Goal: Task Accomplishment & Management: Manage account settings

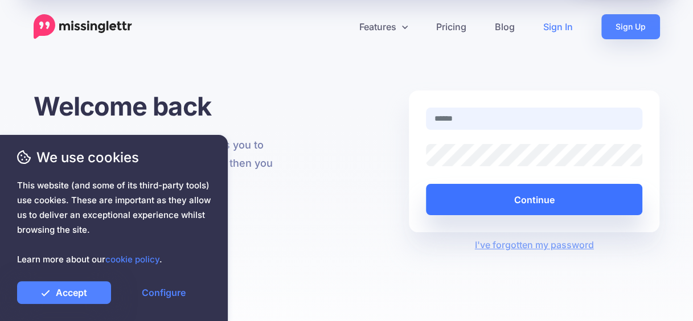
type input "**********"
click at [561, 205] on button "Continue" at bounding box center [534, 199] width 217 height 31
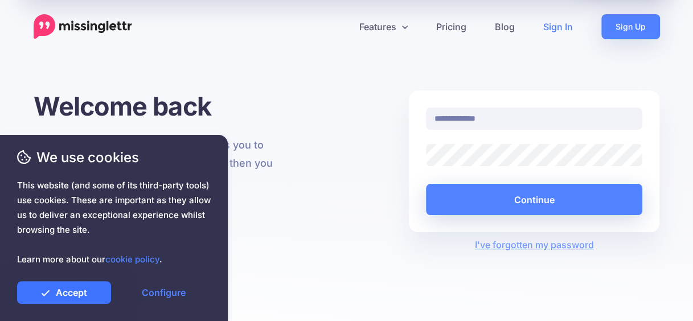
click at [64, 289] on link "Accept" at bounding box center [64, 292] width 94 height 23
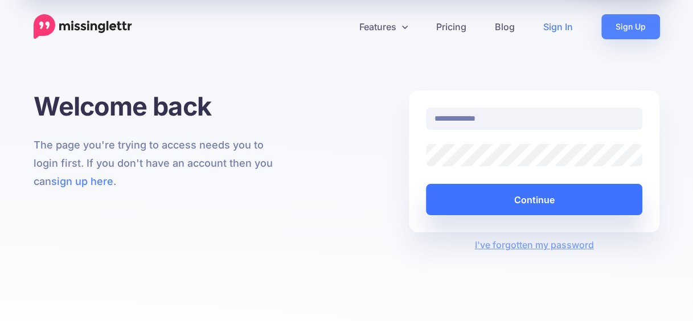
click at [551, 194] on button "Continue" at bounding box center [534, 199] width 217 height 31
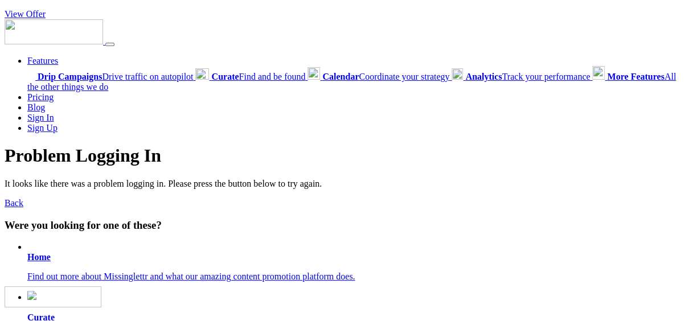
click at [43, 255] on b "Home" at bounding box center [38, 257] width 23 height 10
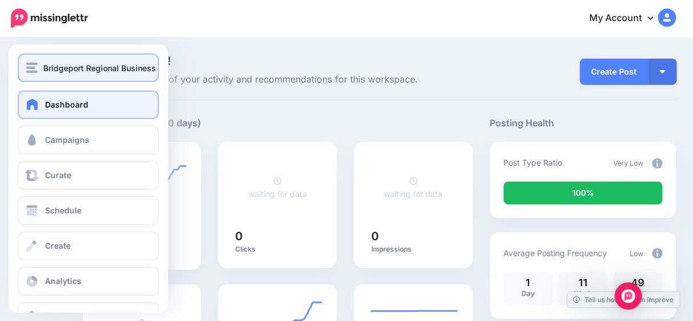
click at [71, 71] on span "Bridgeport Regional Business Council" at bounding box center [115, 68] width 144 height 13
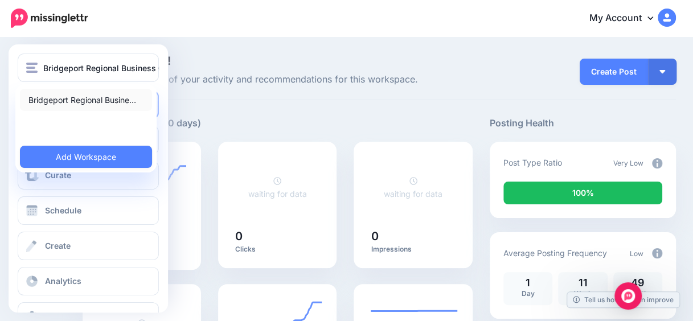
click at [70, 105] on link "Bridgeport Regional Busine…" at bounding box center [86, 100] width 132 height 22
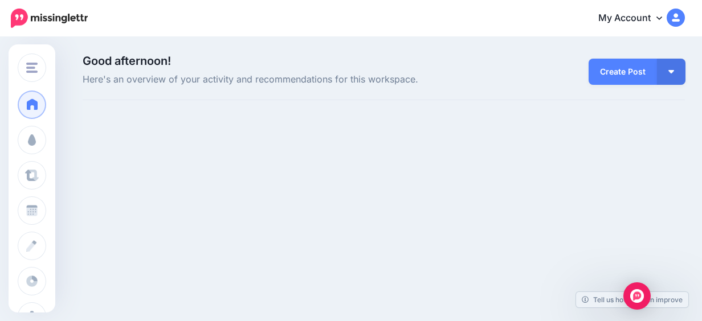
click at [59, 14] on img at bounding box center [49, 18] width 77 height 19
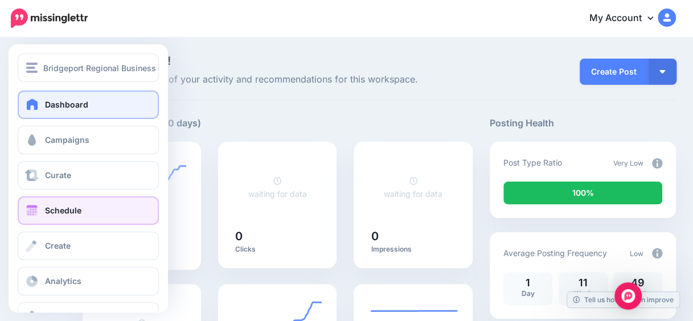
click at [39, 218] on link "Schedule" at bounding box center [88, 211] width 141 height 28
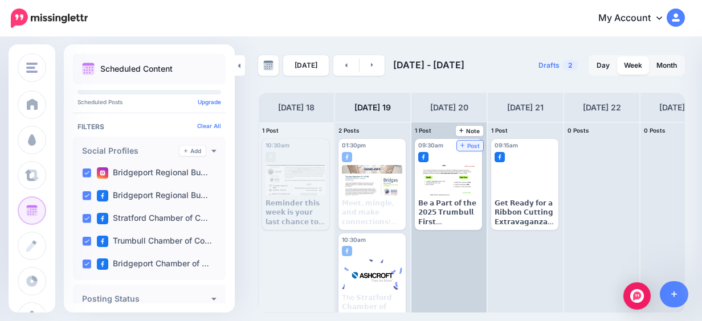
click at [469, 147] on span "Post" at bounding box center [470, 146] width 20 height 6
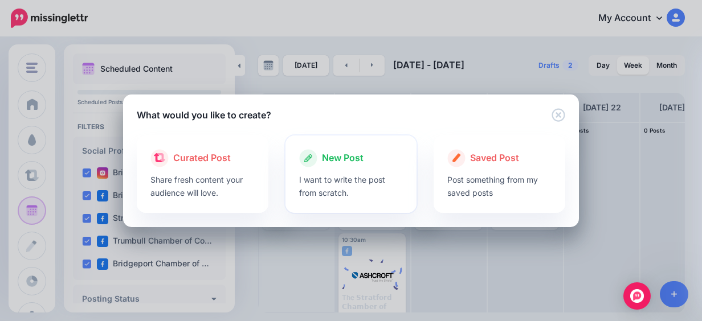
click at [378, 157] on div "New Post" at bounding box center [351, 158] width 104 height 18
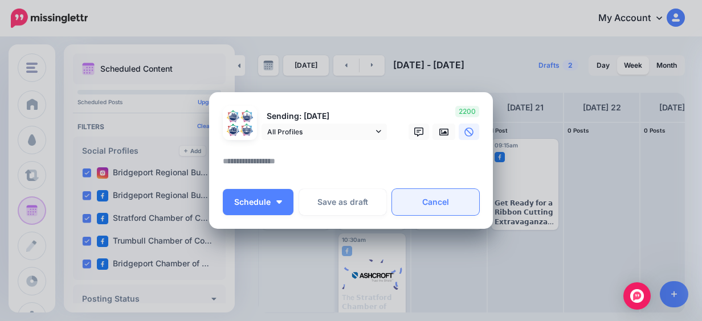
click at [419, 209] on link "Cancel" at bounding box center [435, 202] width 87 height 26
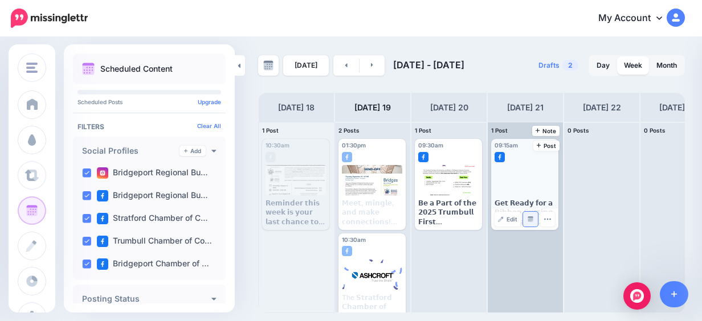
click at [525, 216] on link "Manage Dates" at bounding box center [530, 219] width 15 height 15
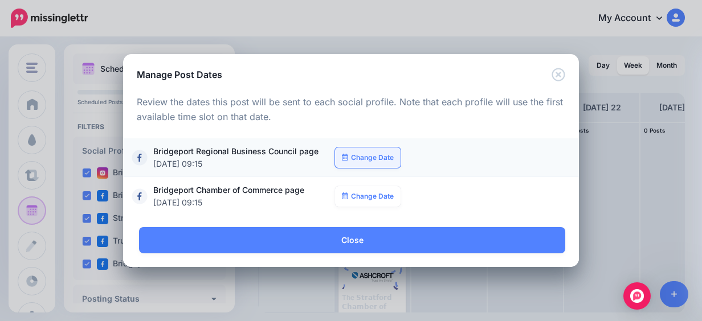
click at [351, 160] on link "Change Date" at bounding box center [368, 158] width 66 height 21
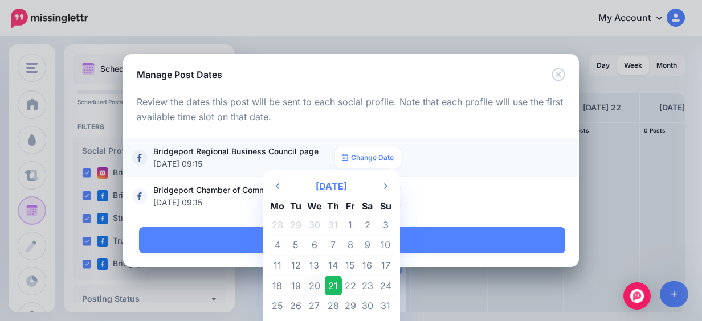
click at [316, 287] on td "20" at bounding box center [314, 286] width 21 height 21
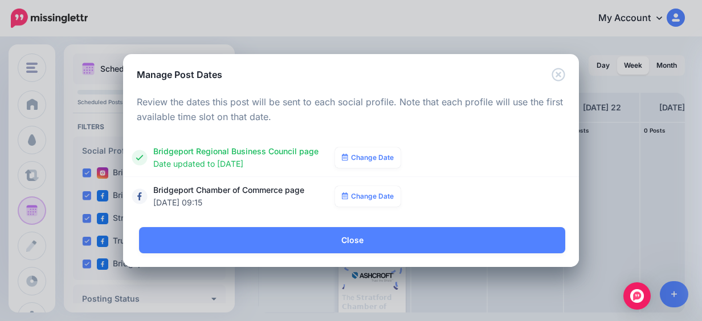
click at [384, 205] on link "Change Date" at bounding box center [368, 196] width 66 height 21
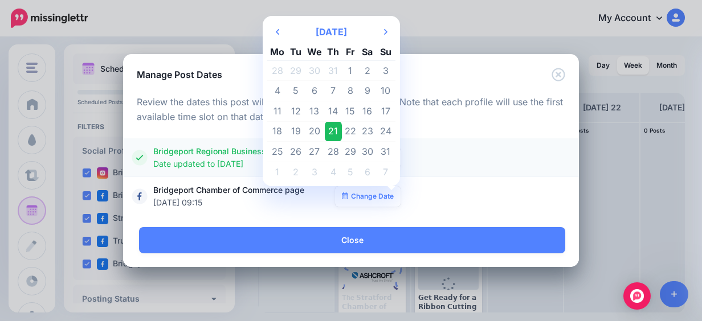
click at [455, 156] on div "**********" at bounding box center [350, 157] width 433 height 25
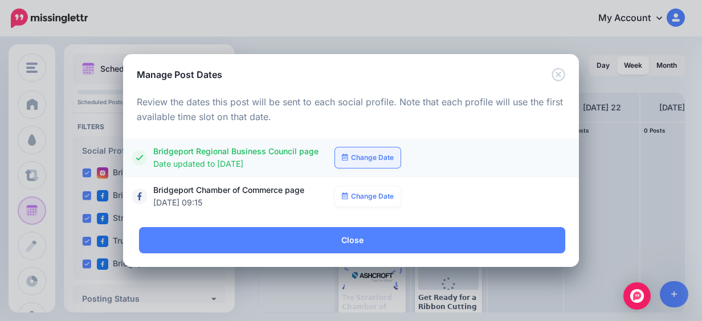
click at [394, 156] on link "Change Date" at bounding box center [368, 158] width 66 height 21
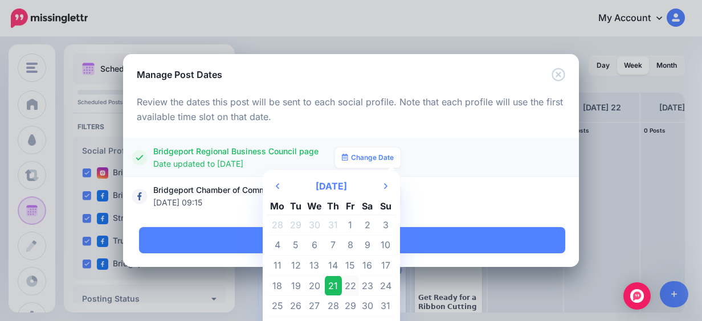
click at [349, 287] on td "22" at bounding box center [350, 286] width 17 height 21
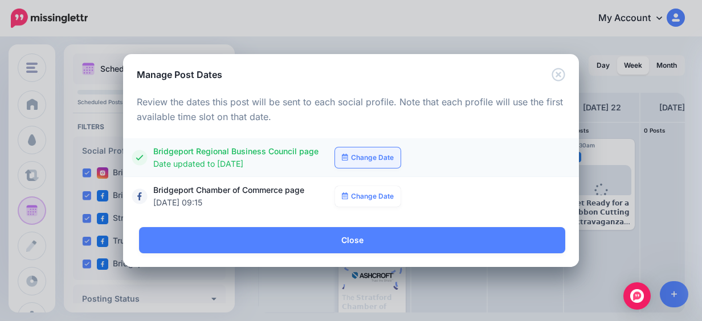
click at [383, 162] on link "Change Date" at bounding box center [368, 158] width 66 height 21
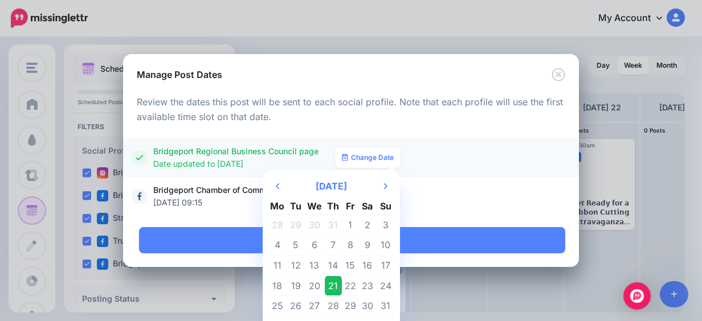
click at [330, 283] on td "21" at bounding box center [334, 286] width 18 height 21
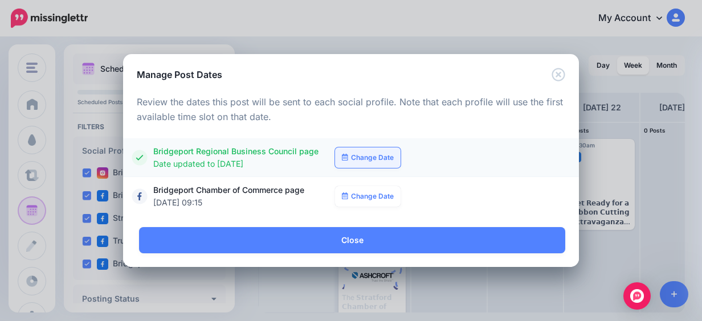
click at [363, 158] on link "Change Date" at bounding box center [368, 158] width 66 height 21
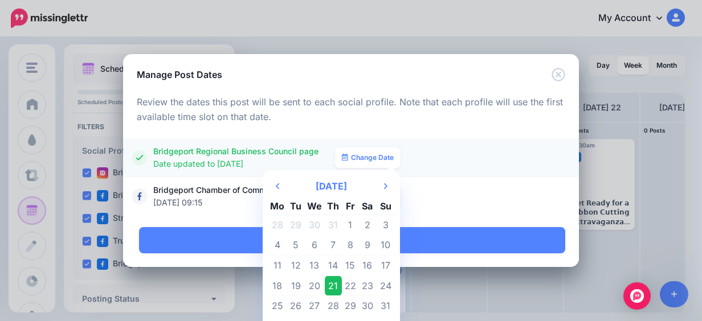
click at [330, 285] on td "21" at bounding box center [334, 286] width 18 height 21
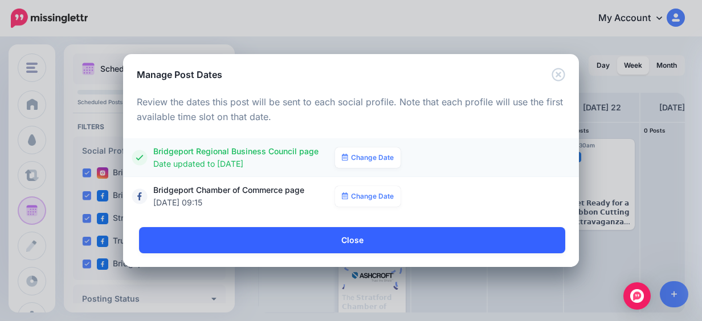
click at [334, 247] on link "Close" at bounding box center [352, 240] width 426 height 26
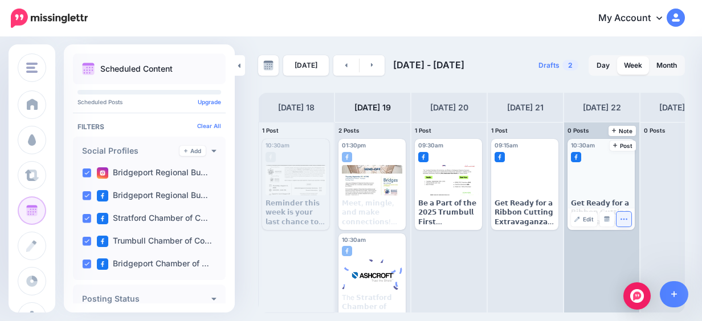
click at [622, 222] on icon "button" at bounding box center [623, 218] width 7 height 7
click at [628, 251] on link "Delete Post" at bounding box center [648, 254] width 59 height 13
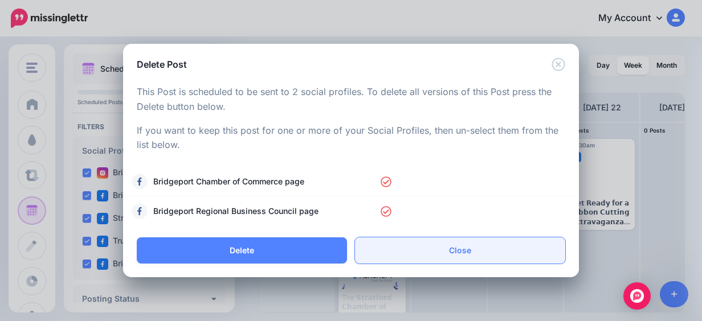
click at [423, 250] on link "Close" at bounding box center [460, 251] width 210 height 26
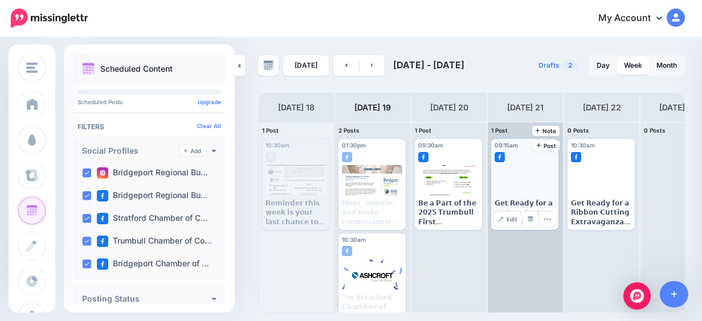
click at [501, 203] on div "𝗚𝗲𝘁 𝗥𝗲𝗮𝗱𝘆 𝗳𝗼𝗿 𝗮 𝗥𝗶𝗯𝗯𝗼𝗻 𝗖𝘂𝘁𝘁𝗶𝗻𝗴 𝗘𝘅𝘁𝗿𝗮𝘃𝗮𝗴𝗮𝗻𝘇𝗮! 𝗖𝗮𝗿𝗿𝗶𝗮𝗴𝗲 𝗧𝗿𝗮𝗱𝗲 𝗦𝗼𝗹𝘂𝘁𝗶𝗼𝗻𝘀, 𝗟𝗟𝗖 is f…" at bounding box center [525, 213] width 60 height 28
click at [501, 220] on img at bounding box center [501, 219] width 6 height 6
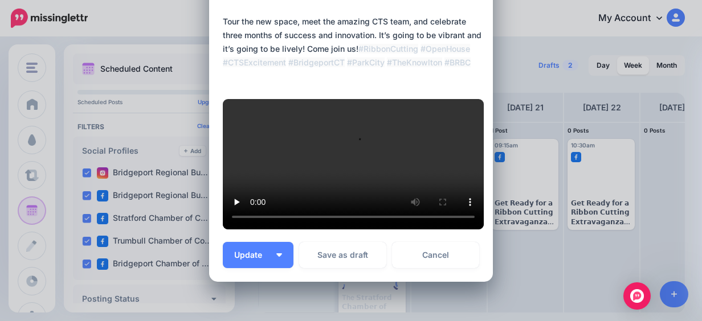
scroll to position [400, 0]
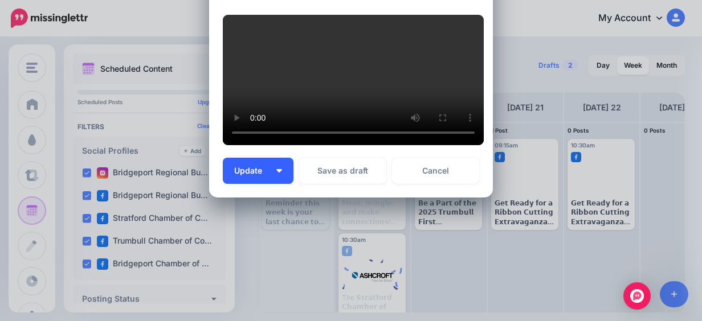
click at [283, 171] on button "Update" at bounding box center [258, 171] width 71 height 26
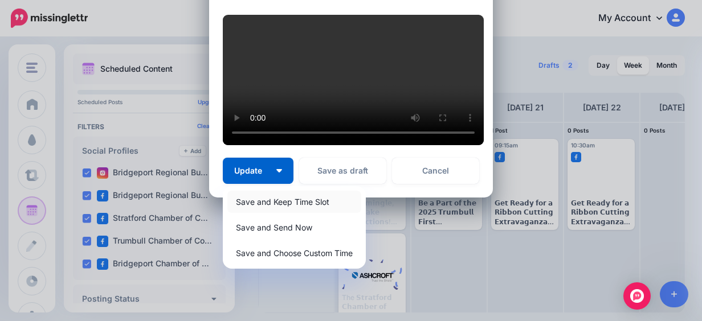
click at [285, 201] on link "Save and Keep Time Slot" at bounding box center [294, 202] width 134 height 22
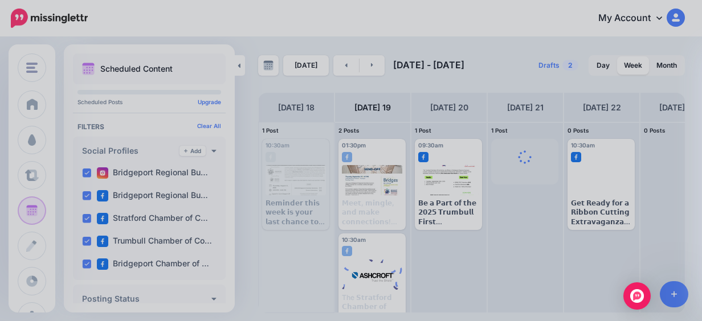
scroll to position [309, 0]
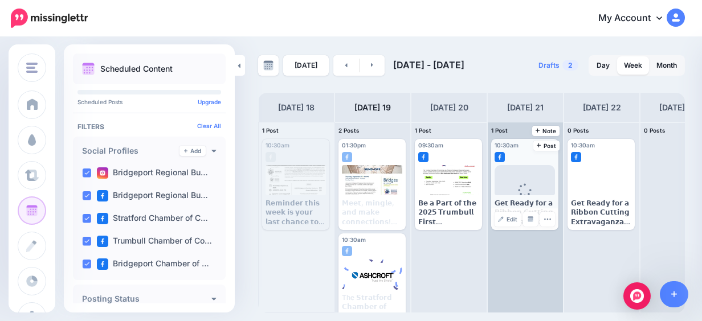
click at [513, 157] on div at bounding box center [525, 154] width 60 height 10
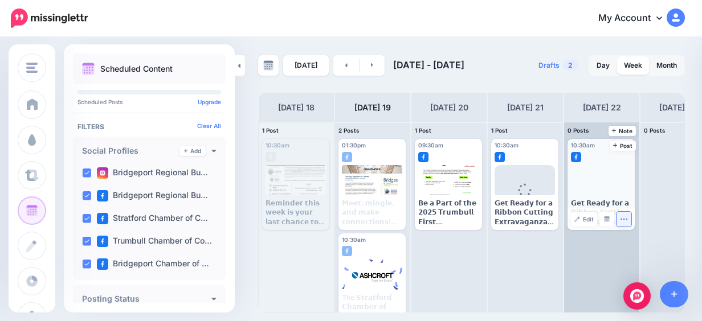
click at [622, 222] on icon "button" at bounding box center [623, 218] width 7 height 7
click at [652, 253] on link "Delete Post" at bounding box center [648, 254] width 59 height 13
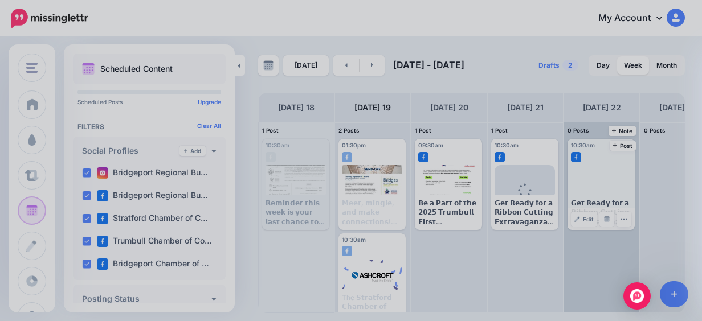
scroll to position [0, 0]
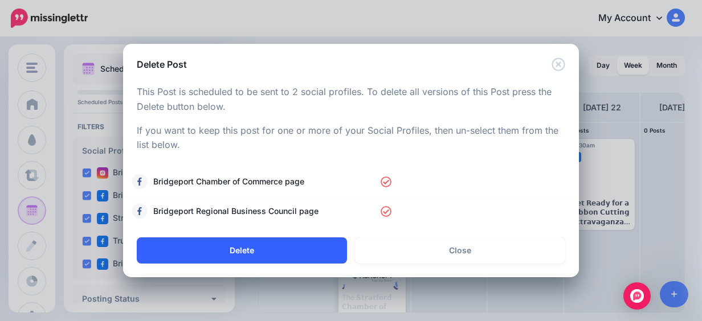
click at [295, 260] on button "Delete" at bounding box center [242, 251] width 210 height 26
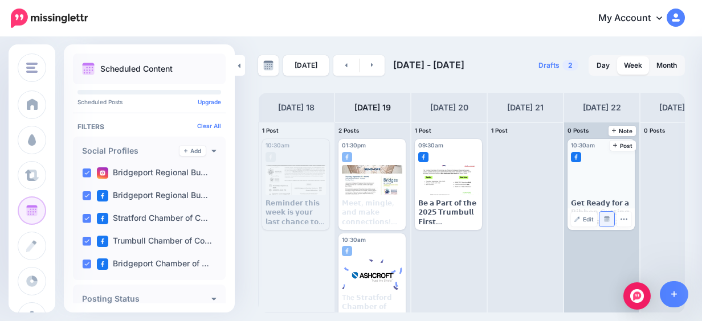
click at [603, 220] on link "Manage Dates" at bounding box center [606, 219] width 15 height 15
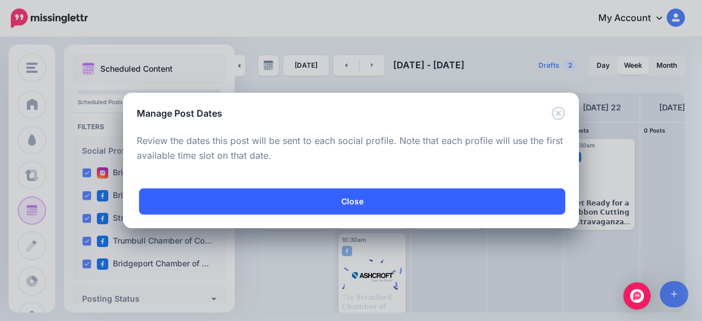
click at [442, 210] on link "Close" at bounding box center [352, 202] width 426 height 26
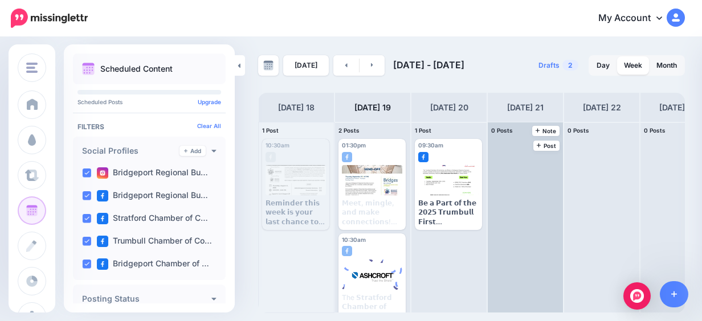
click at [544, 151] on div at bounding box center [525, 217] width 75 height 190
click at [544, 149] on link "Post" at bounding box center [546, 146] width 27 height 10
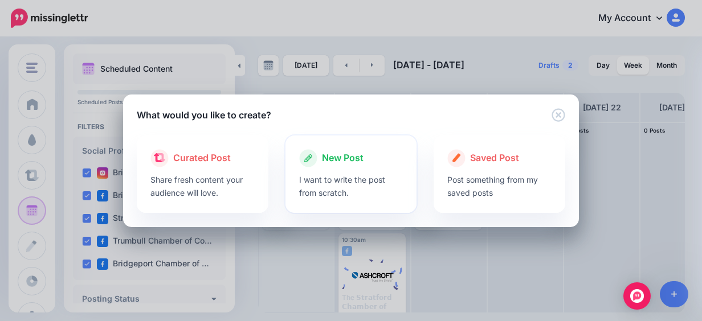
click at [367, 168] on div at bounding box center [351, 170] width 104 height 6
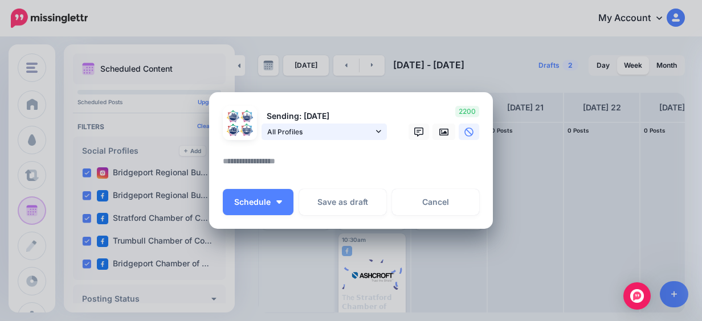
click at [376, 134] on icon at bounding box center [378, 132] width 5 height 8
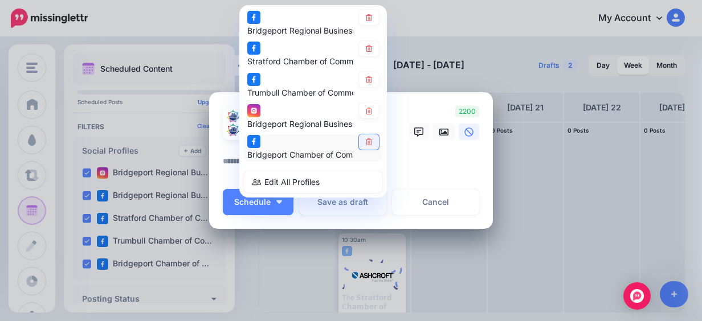
click at [365, 139] on icon at bounding box center [369, 142] width 9 height 7
click at [365, 101] on div "Bridgeport Regional Business Council page Stratford Chamber of Commerce page" at bounding box center [313, 101] width 148 height 193
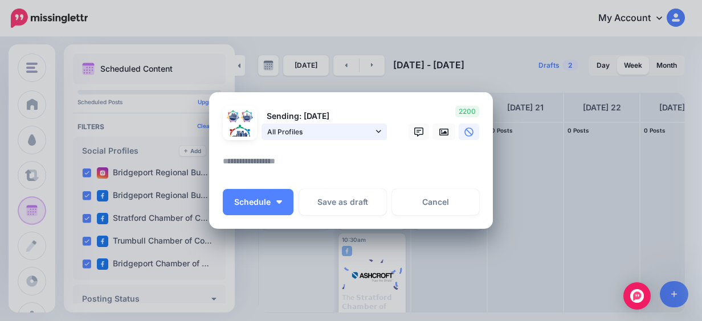
click at [376, 130] on icon at bounding box center [378, 132] width 5 height 8
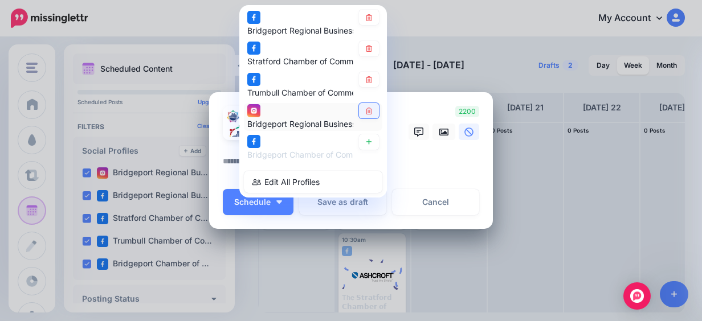
click at [366, 108] on icon at bounding box center [369, 111] width 6 height 7
click at [366, 83] on link at bounding box center [369, 79] width 20 height 15
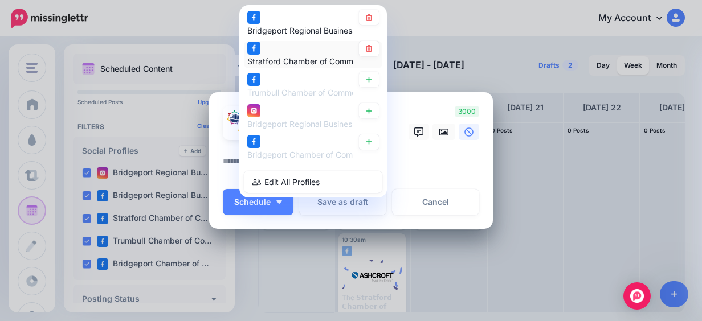
click at [366, 57] on div "Stratford Chamber of Commerce page" at bounding box center [313, 55] width 132 height 28
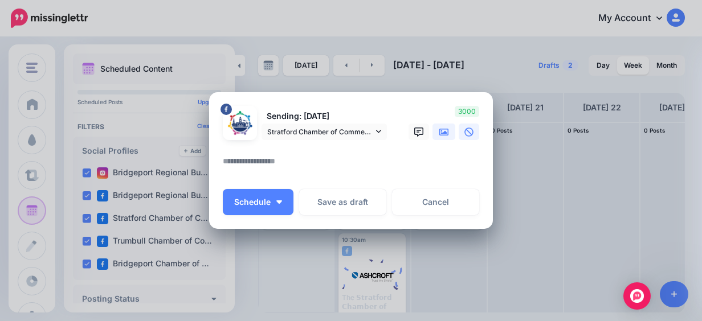
click at [443, 134] on icon at bounding box center [443, 132] width 9 height 9
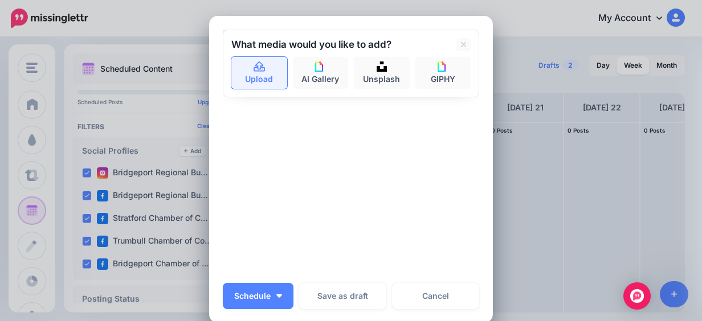
click at [254, 68] on icon at bounding box center [259, 67] width 11 height 10
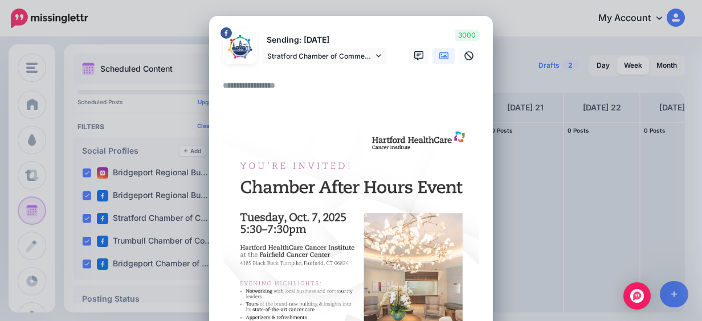
click at [249, 93] on textarea at bounding box center [354, 90] width 262 height 22
paste textarea "**********"
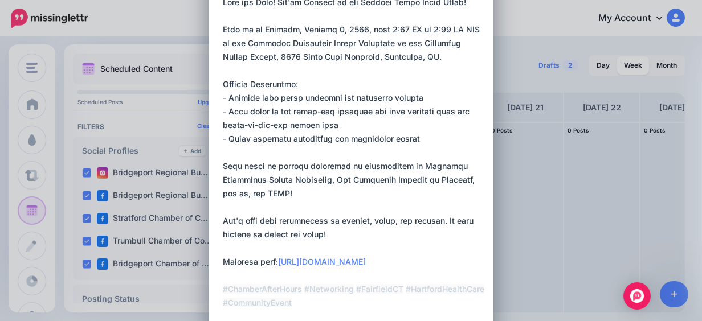
drag, startPoint x: 288, startPoint y: 276, endPoint x: 272, endPoint y: 261, distance: 22.2
click at [272, 261] on textarea at bounding box center [354, 166] width 262 height 342
paste textarea
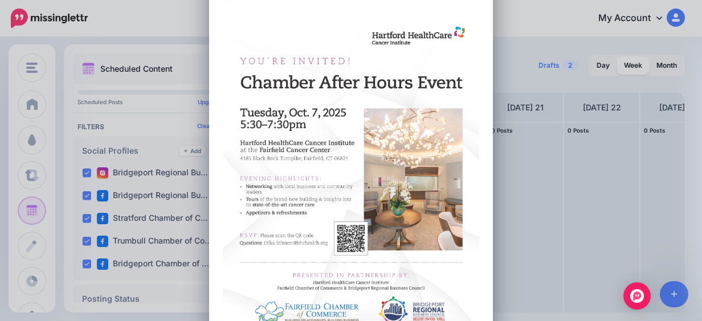
scroll to position [539, 0]
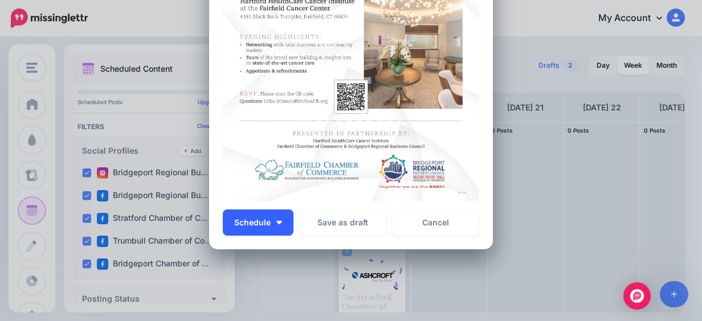
type textarea "**********"
click at [265, 230] on button "Schedule" at bounding box center [258, 223] width 71 height 26
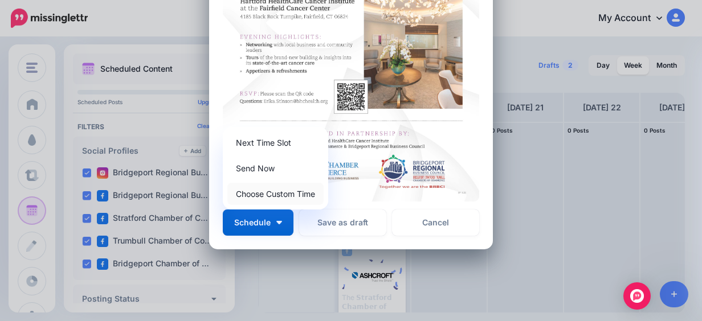
click at [265, 191] on link "Choose Custom Time" at bounding box center [275, 194] width 96 height 22
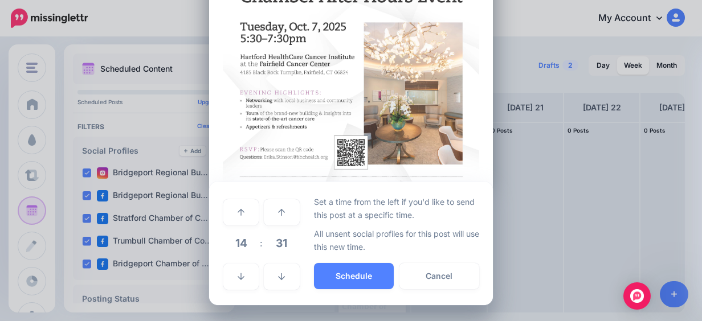
scroll to position [483, 0]
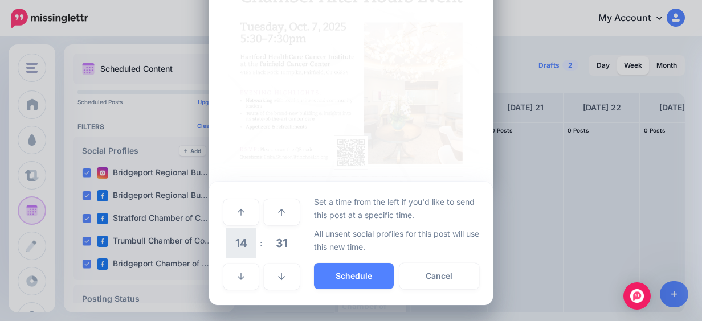
click at [246, 231] on span "14" at bounding box center [241, 243] width 31 height 31
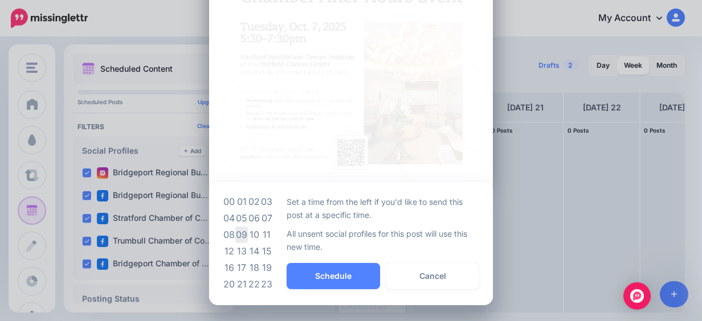
click at [240, 232] on td "09" at bounding box center [241, 235] width 13 height 17
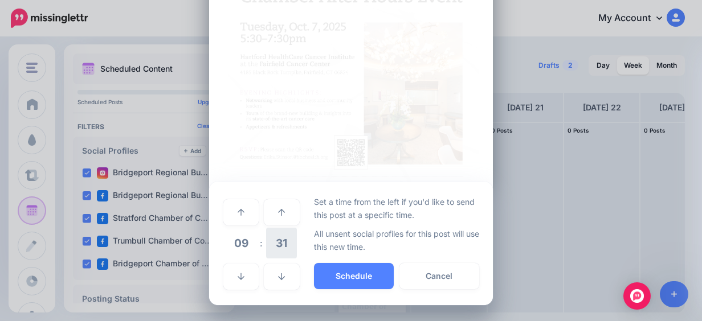
click at [267, 239] on span "31" at bounding box center [281, 243] width 31 height 31
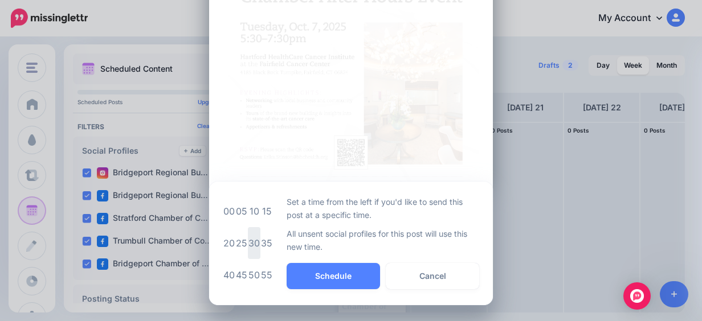
click at [248, 241] on td "30" at bounding box center [254, 243] width 13 height 32
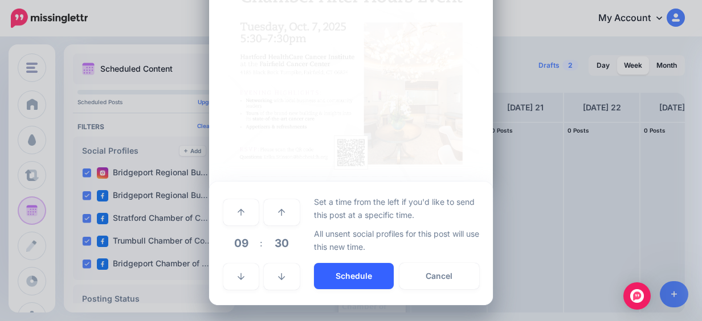
click at [341, 268] on button "Schedule" at bounding box center [354, 276] width 80 height 26
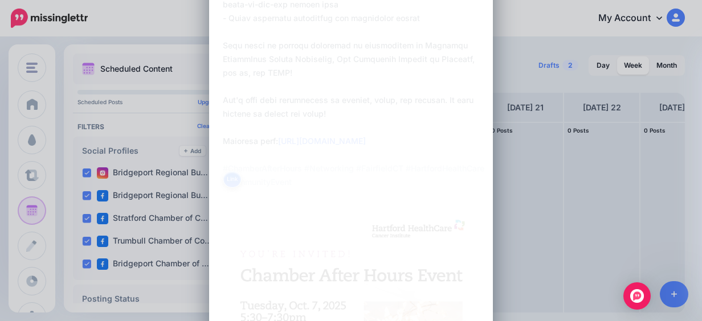
scroll to position [342, 0]
click at [321, 229] on img at bounding box center [351, 293] width 256 height 332
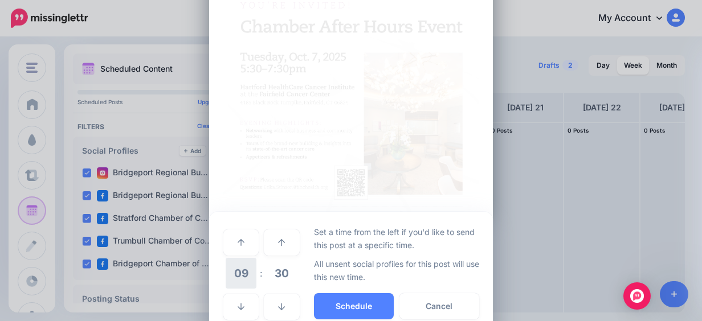
click at [235, 271] on span "09" at bounding box center [241, 273] width 31 height 31
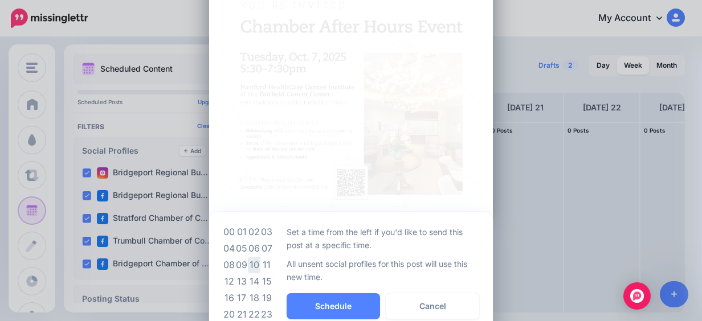
click at [250, 267] on td "10" at bounding box center [254, 265] width 13 height 17
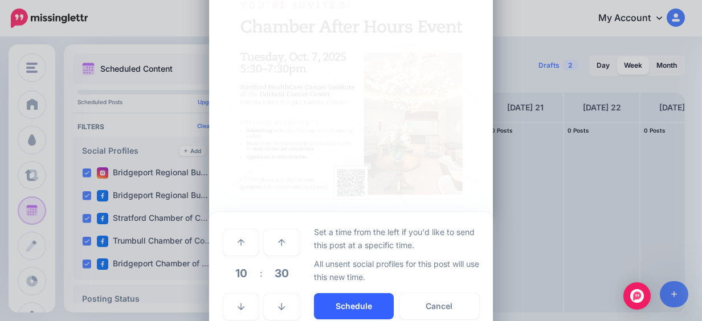
click at [355, 301] on button "Schedule" at bounding box center [354, 306] width 80 height 26
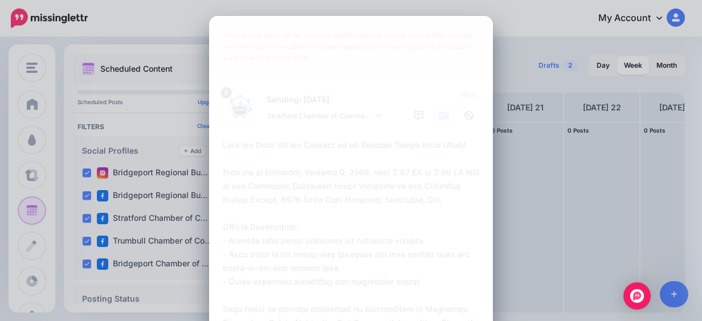
scroll to position [0, 0]
click at [330, 244] on textarea at bounding box center [354, 295] width 262 height 314
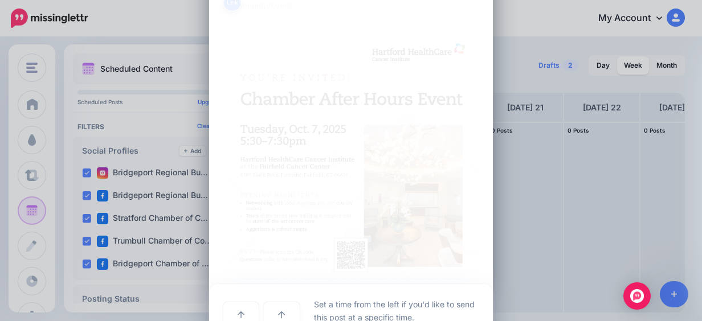
scroll to position [513, 0]
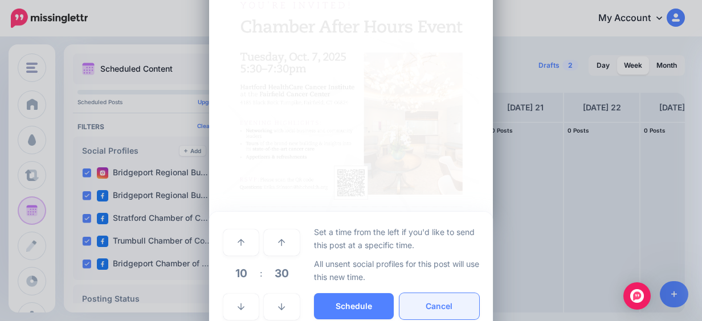
click at [403, 304] on button "Cancel" at bounding box center [439, 306] width 80 height 26
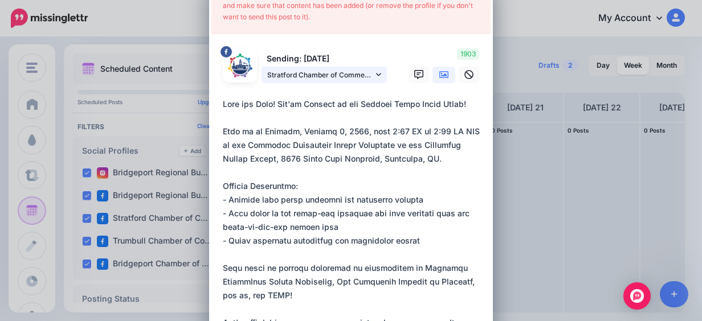
scroll to position [0, 0]
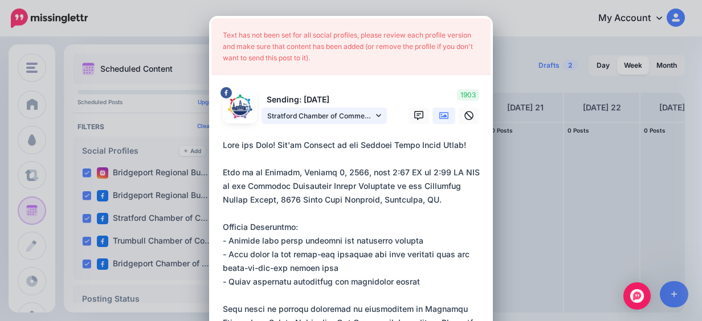
click at [356, 114] on span "Stratford Chamber of Commerce page" at bounding box center [320, 116] width 106 height 12
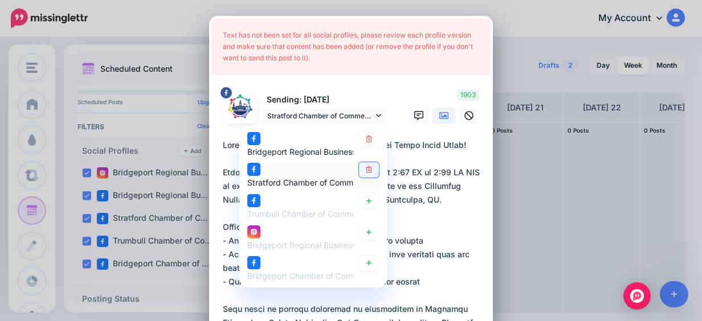
click at [361, 163] on link at bounding box center [369, 169] width 20 height 15
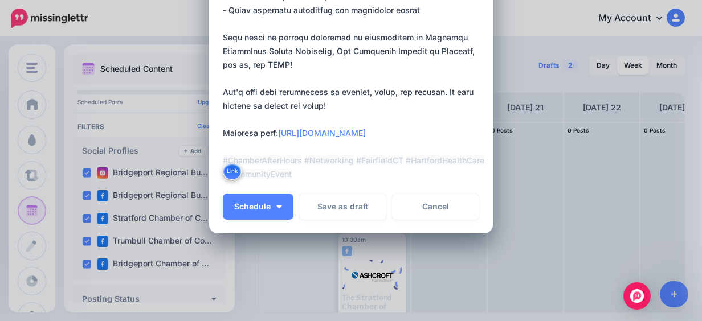
scroll to position [307, 0]
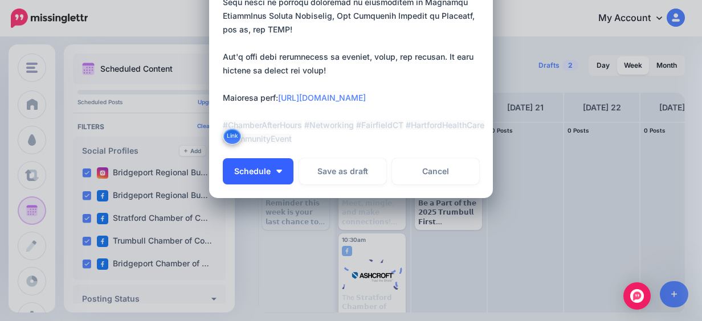
click at [288, 168] on button "Schedule" at bounding box center [258, 171] width 71 height 26
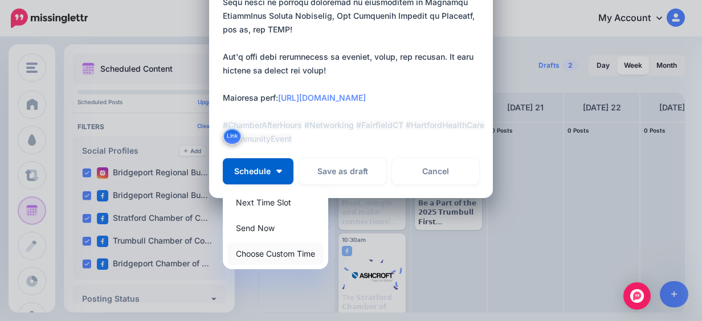
click at [284, 263] on link "Choose Custom Time" at bounding box center [275, 254] width 96 height 22
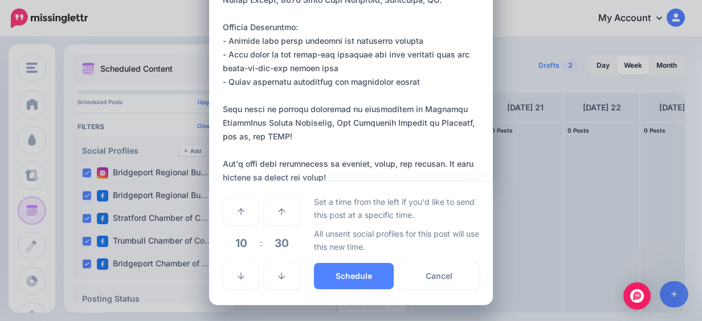
scroll to position [199, 0]
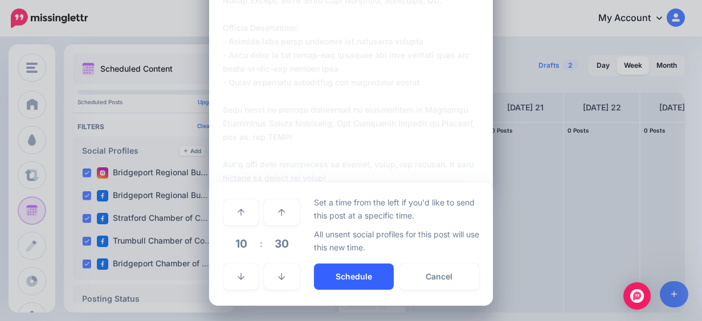
click at [314, 285] on button "Schedule" at bounding box center [354, 277] width 80 height 26
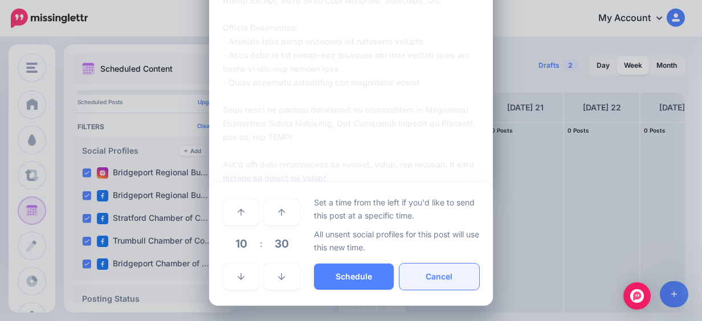
click at [456, 284] on button "Cancel" at bounding box center [439, 277] width 80 height 26
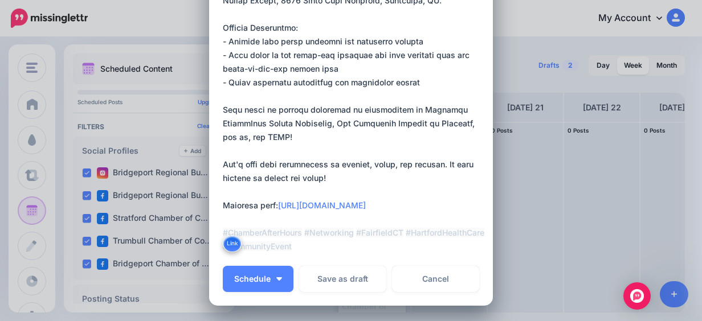
click at [381, 251] on textarea at bounding box center [354, 96] width 262 height 314
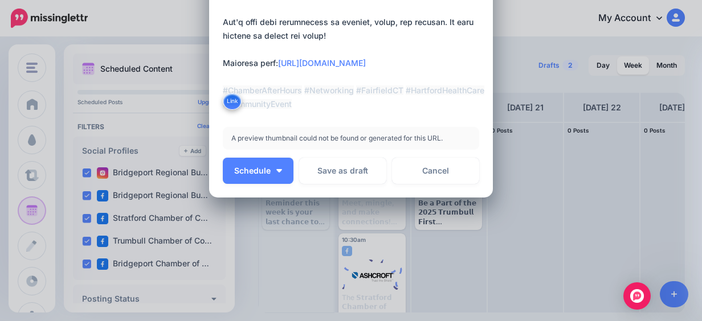
scroll to position [341, 0]
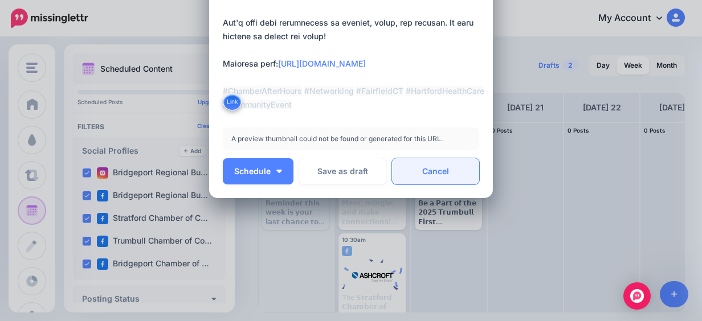
click at [410, 179] on link "Cancel" at bounding box center [435, 171] width 87 height 26
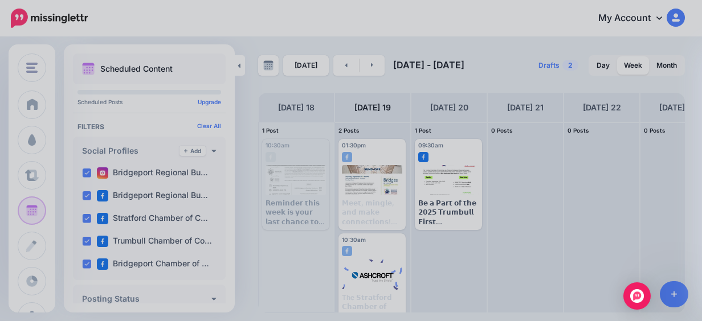
scroll to position [0, 0]
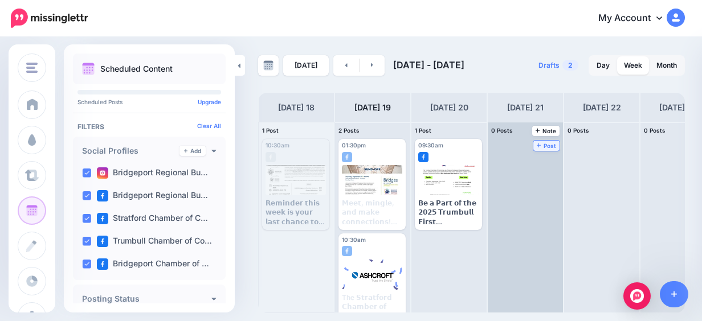
click at [546, 143] on span "Post" at bounding box center [547, 146] width 20 height 6
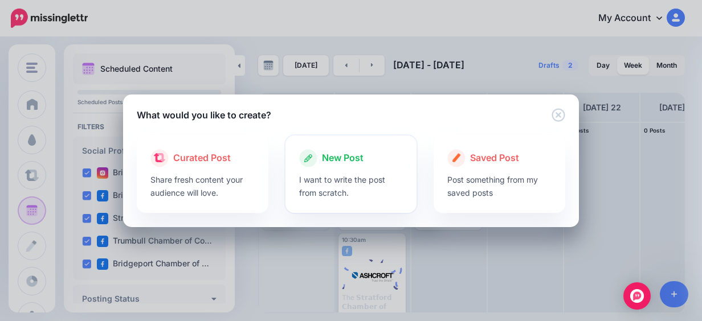
click at [317, 170] on div at bounding box center [351, 170] width 104 height 6
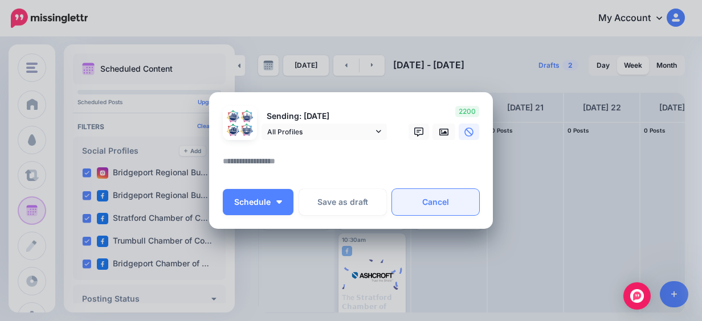
click at [412, 198] on link "Cancel" at bounding box center [435, 202] width 87 height 26
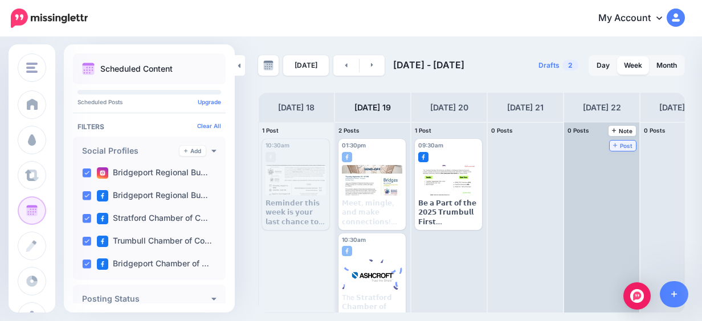
click at [623, 145] on span "Post" at bounding box center [623, 146] width 20 height 6
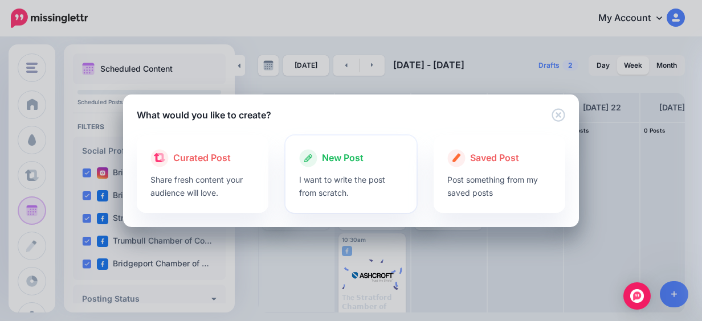
click at [344, 169] on div at bounding box center [351, 170] width 104 height 6
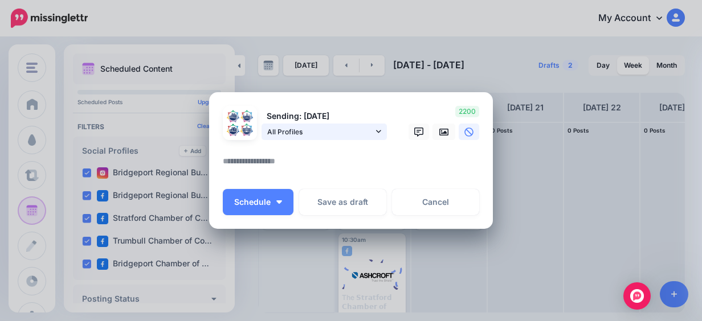
click at [376, 129] on icon at bounding box center [378, 132] width 5 height 8
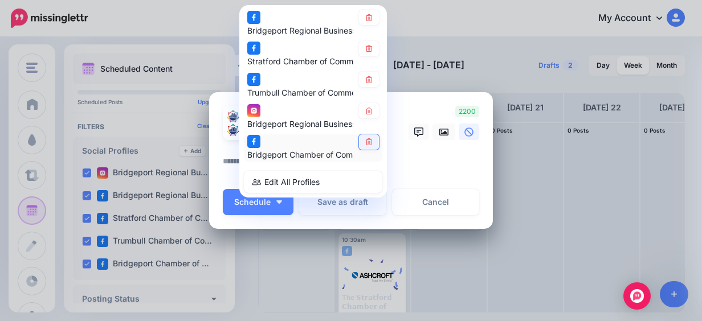
click at [365, 139] on icon at bounding box center [369, 142] width 9 height 7
click at [363, 100] on div "Bridgeport Regional Business Council page Stratford Chamber of Commerce page" at bounding box center [313, 101] width 148 height 193
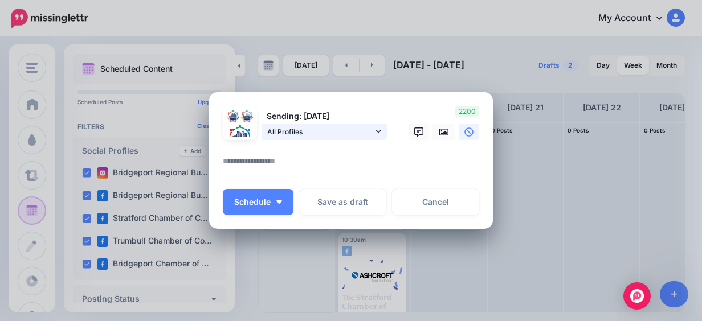
click at [360, 128] on span "All Profiles" at bounding box center [320, 132] width 106 height 12
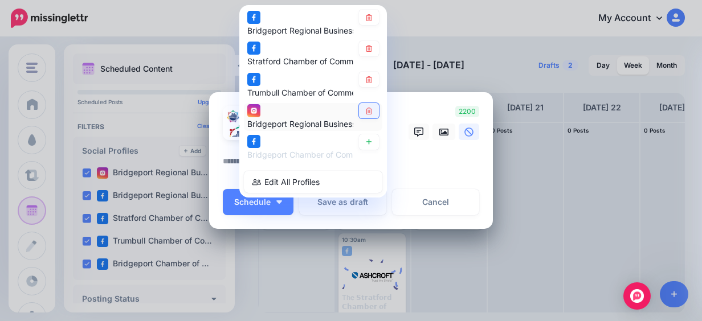
click at [366, 109] on icon at bounding box center [369, 111] width 6 height 7
click at [369, 80] on link at bounding box center [369, 79] width 20 height 15
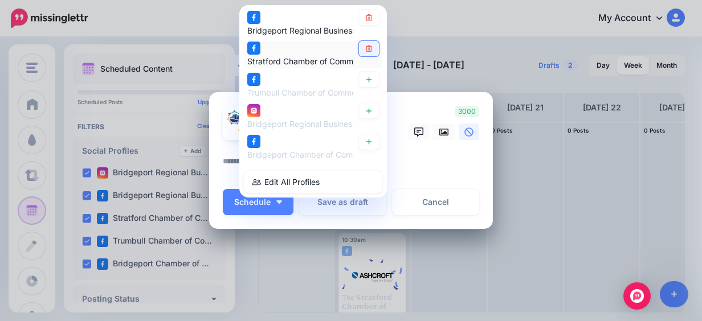
click at [366, 49] on icon at bounding box center [369, 49] width 6 height 7
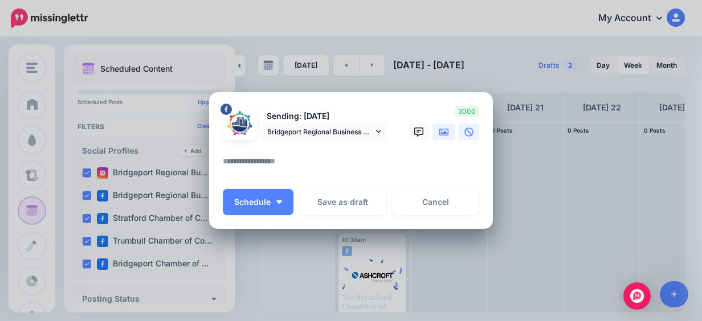
click at [439, 136] on icon at bounding box center [443, 132] width 9 height 9
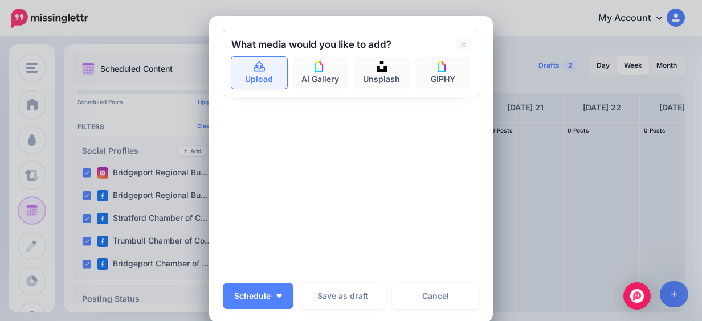
click at [270, 74] on link "Upload" at bounding box center [259, 73] width 56 height 32
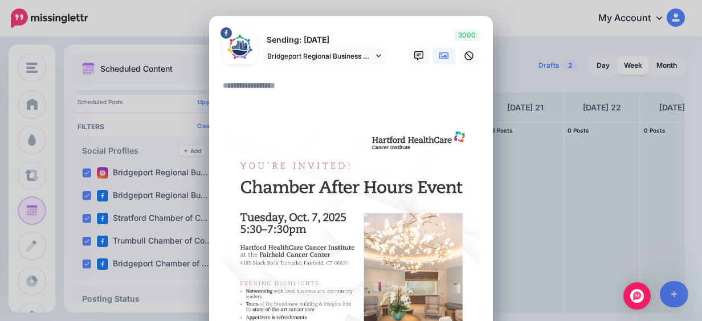
click at [251, 97] on textarea at bounding box center [354, 90] width 262 height 22
paste textarea "**********"
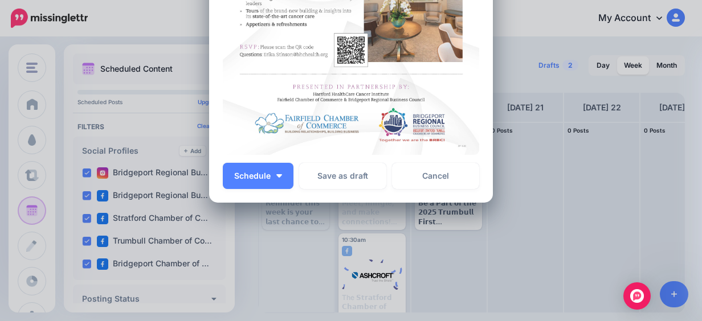
scroll to position [590, 0]
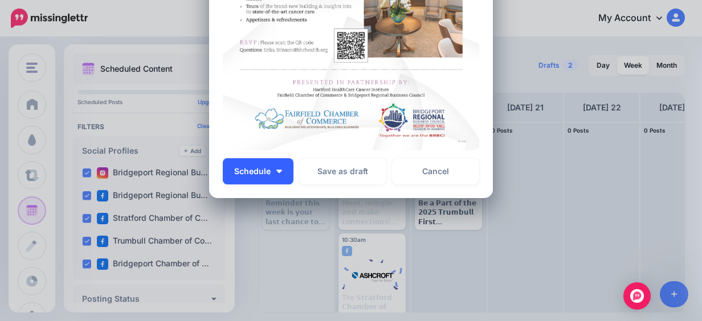
type textarea "**********"
click at [278, 163] on button "Schedule" at bounding box center [258, 171] width 71 height 26
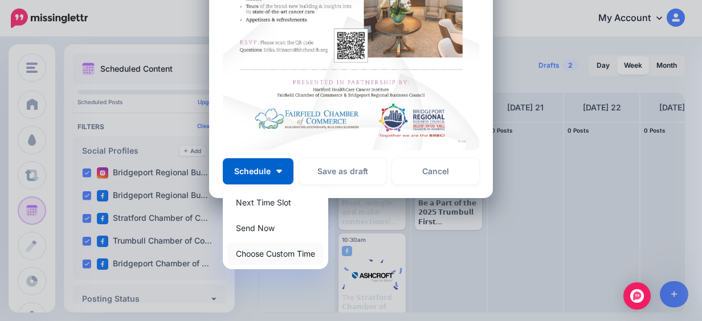
click at [289, 251] on link "Choose Custom Time" at bounding box center [275, 254] width 96 height 22
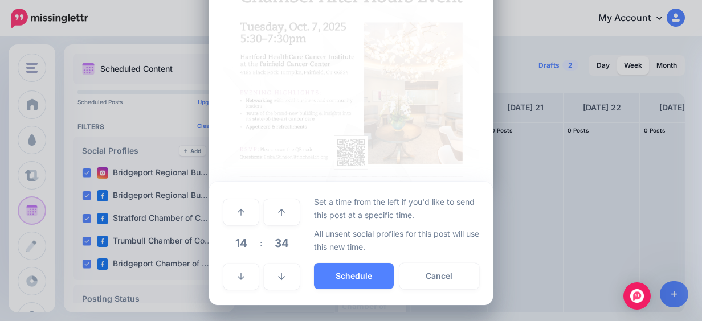
scroll to position [483, 0]
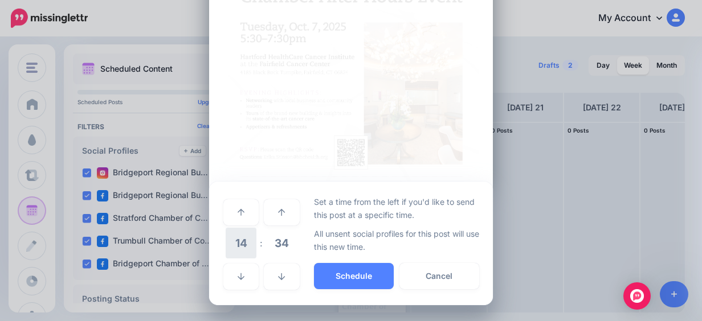
click at [243, 245] on span "14" at bounding box center [241, 243] width 31 height 31
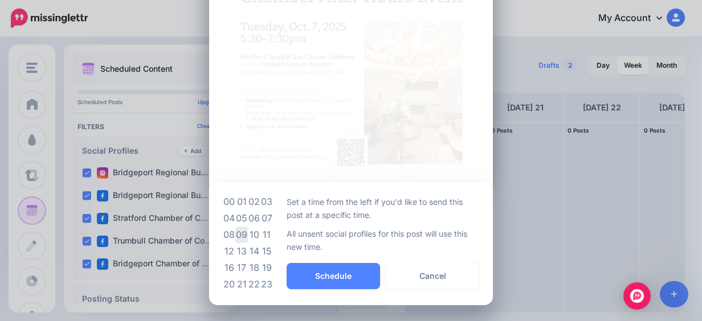
click at [242, 230] on td "09" at bounding box center [241, 235] width 13 height 17
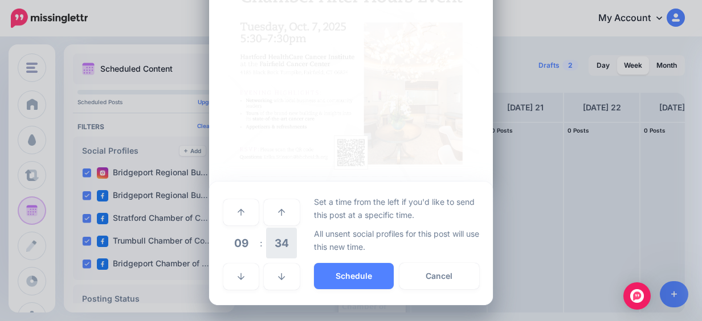
click at [280, 243] on span "34" at bounding box center [281, 243] width 31 height 31
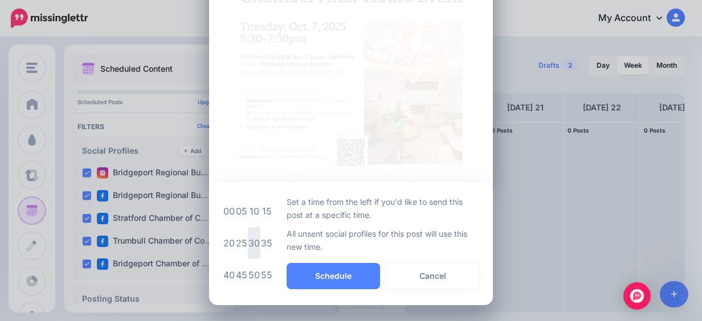
click at [250, 243] on td "30" at bounding box center [254, 243] width 13 height 32
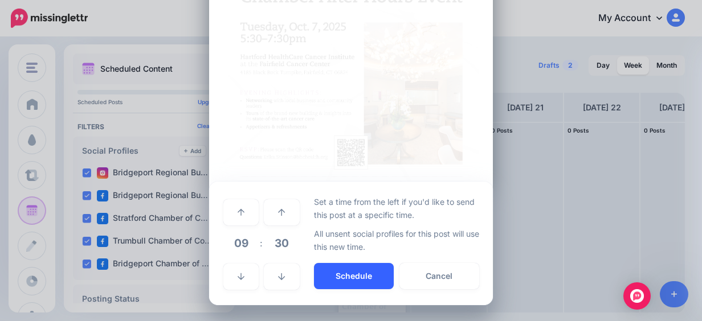
click at [332, 269] on button "Schedule" at bounding box center [354, 276] width 80 height 26
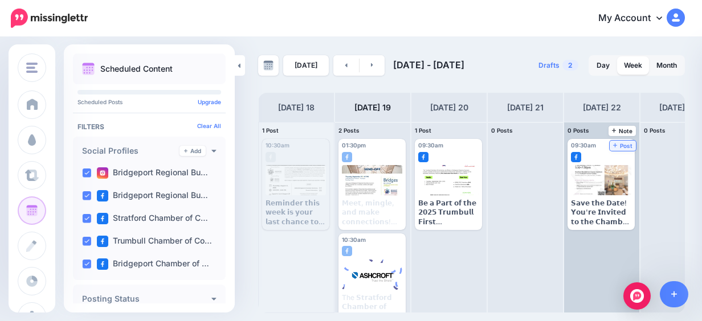
click at [630, 144] on span "Post" at bounding box center [623, 146] width 20 height 6
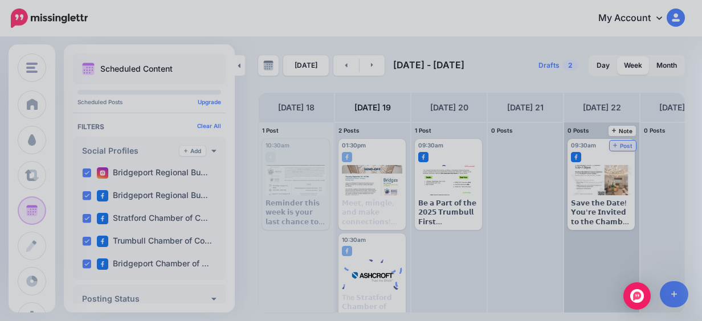
scroll to position [0, 0]
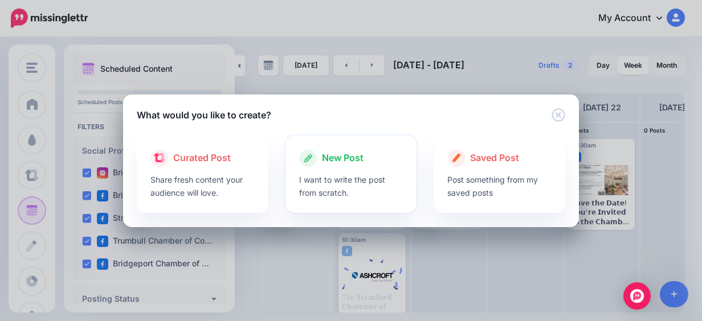
click at [323, 142] on div "New Post I want to write the post from scratch." at bounding box center [351, 174] width 132 height 77
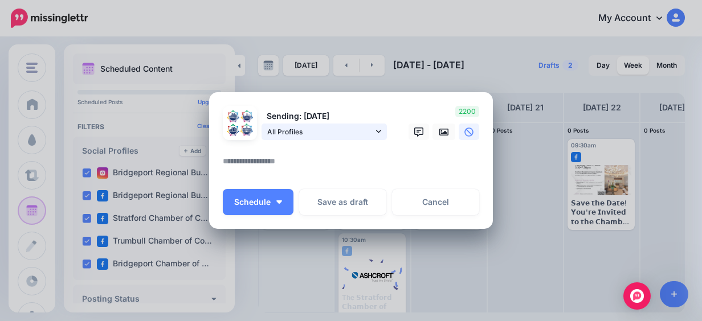
click at [327, 134] on span "All Profiles" at bounding box center [320, 132] width 106 height 12
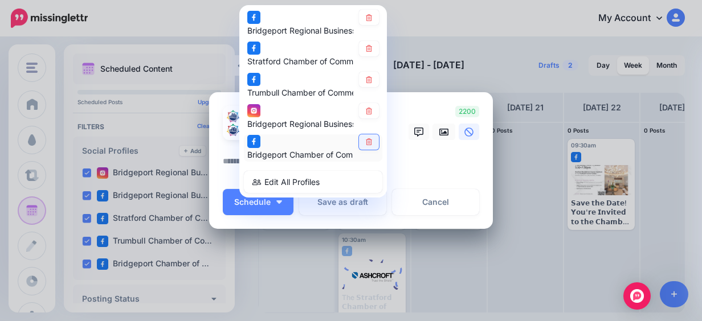
click at [365, 141] on icon at bounding box center [369, 142] width 9 height 7
click at [366, 73] on link at bounding box center [369, 79] width 20 height 15
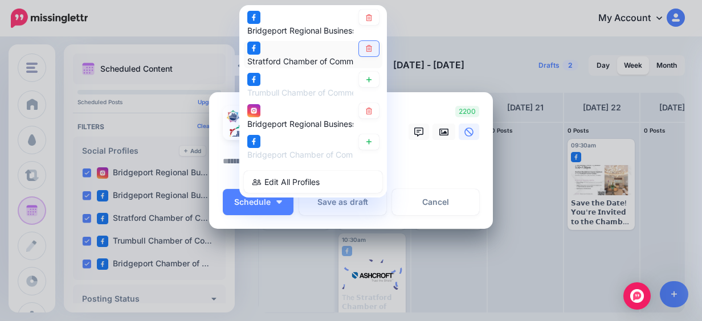
click at [367, 50] on icon at bounding box center [369, 49] width 9 height 7
click at [368, 15] on icon at bounding box center [369, 17] width 9 height 7
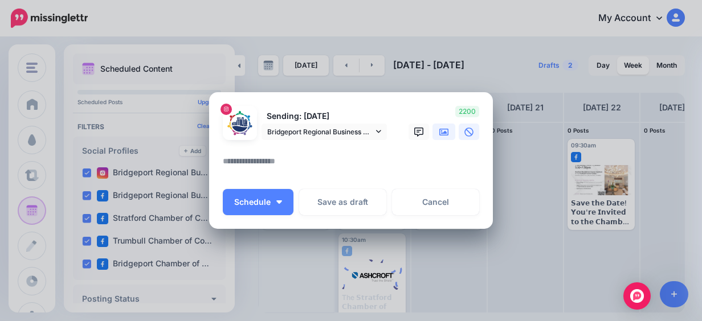
click at [434, 135] on link at bounding box center [443, 132] width 23 height 17
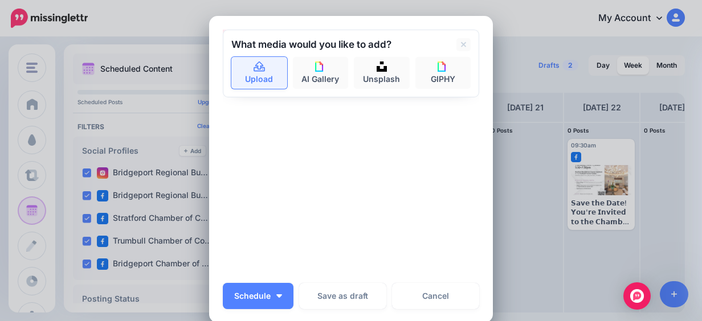
click at [256, 83] on link "Upload" at bounding box center [259, 73] width 56 height 32
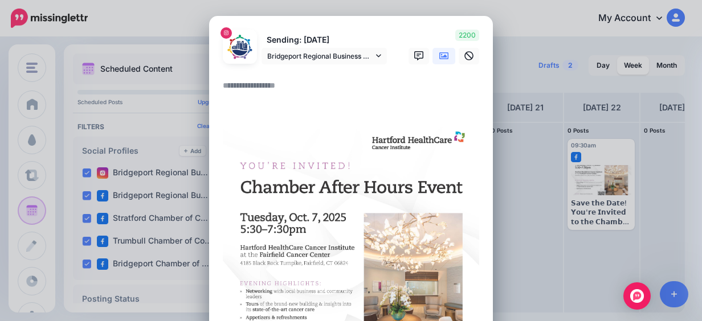
click at [251, 88] on textarea at bounding box center [354, 90] width 262 height 22
paste textarea "**********"
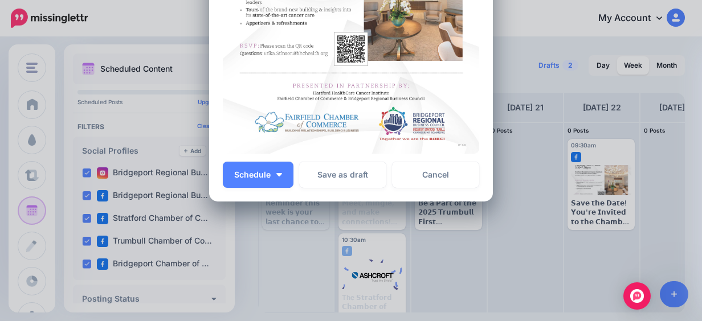
scroll to position [440, 0]
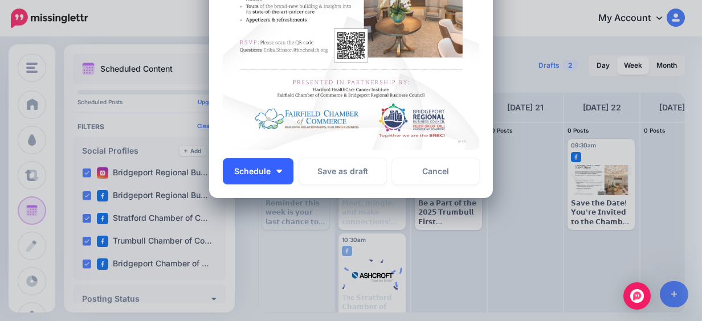
click at [266, 173] on span "Schedule" at bounding box center [252, 171] width 36 height 8
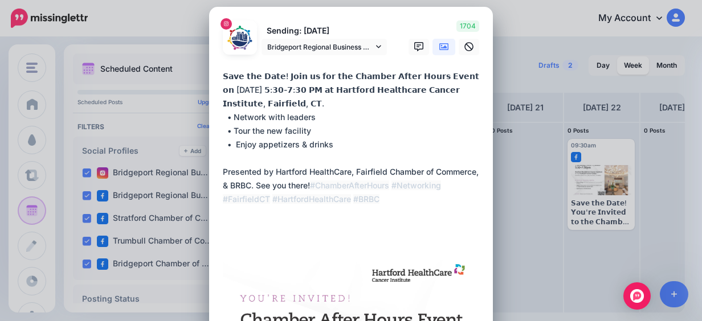
scroll to position [0, 0]
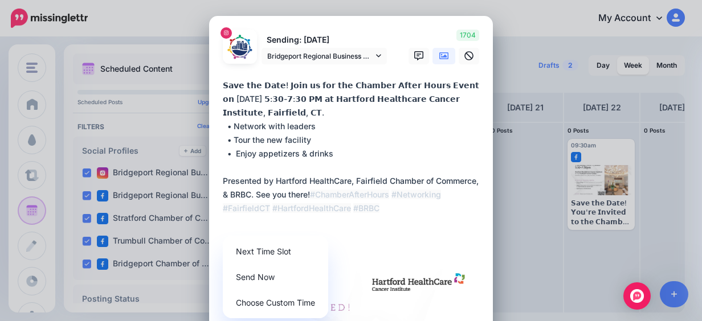
click at [340, 194] on textarea "**********" at bounding box center [354, 161] width 262 height 164
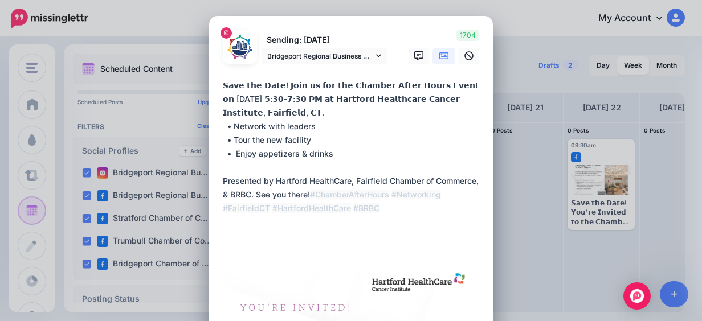
click at [254, 195] on textarea "**********" at bounding box center [354, 161] width 262 height 164
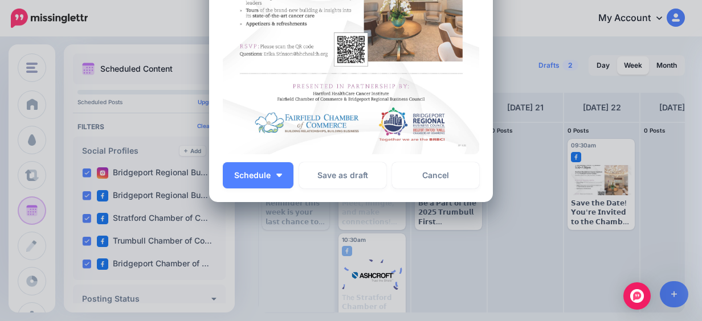
scroll to position [453, 0]
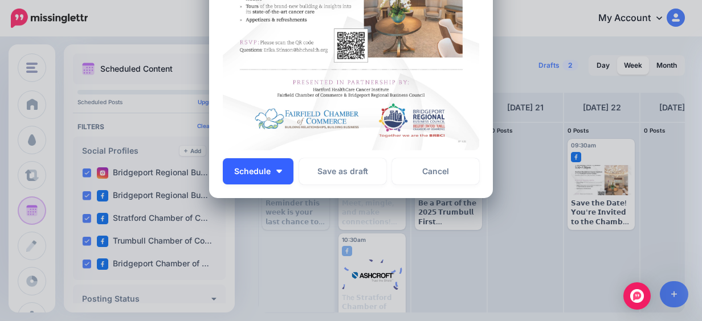
type textarea "**********"
click at [278, 178] on button "Schedule" at bounding box center [258, 171] width 71 height 26
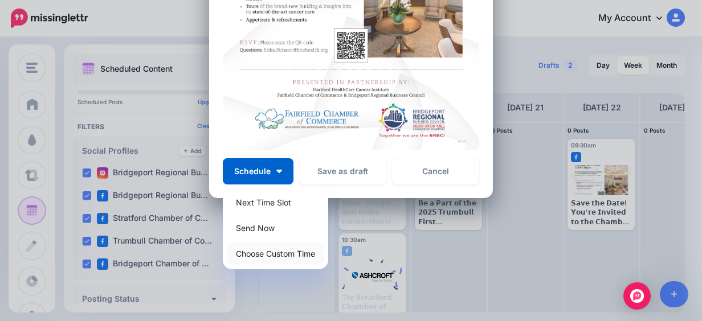
click at [289, 248] on link "Choose Custom Time" at bounding box center [275, 254] width 96 height 22
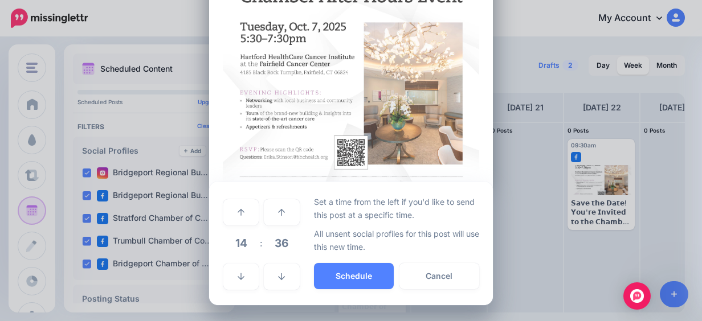
scroll to position [346, 0]
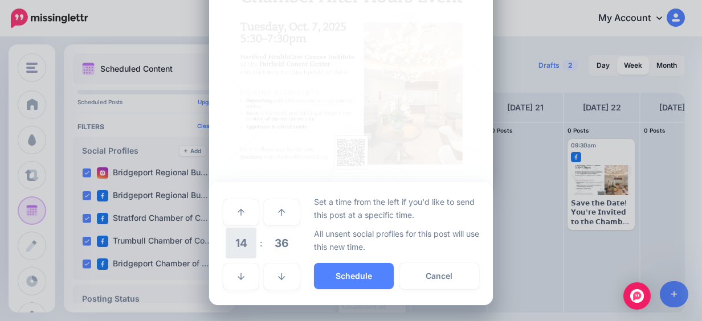
click at [236, 235] on span "14" at bounding box center [241, 243] width 31 height 31
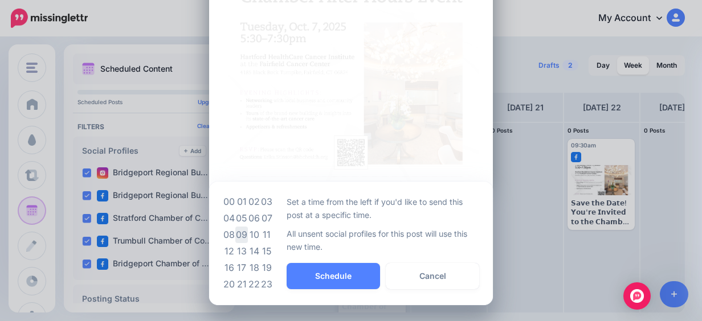
click at [243, 235] on td "09" at bounding box center [241, 235] width 13 height 17
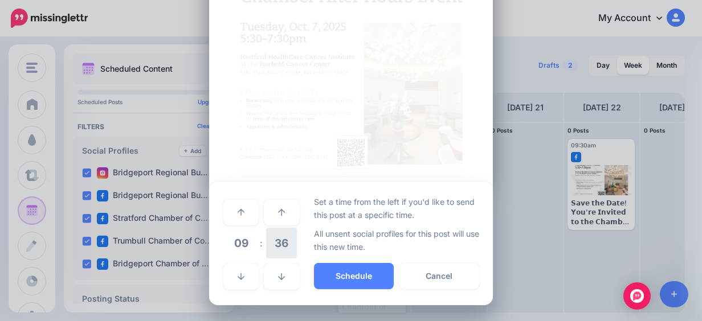
click at [267, 248] on span "36" at bounding box center [281, 243] width 31 height 31
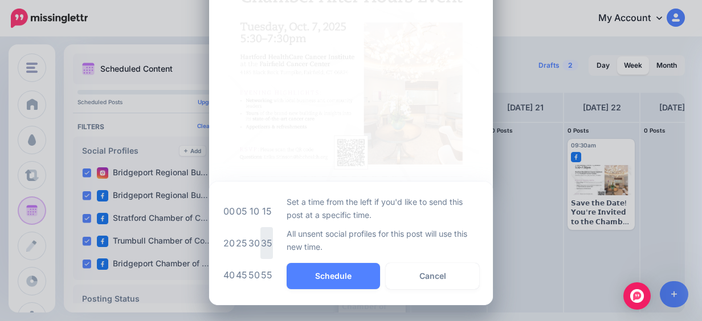
click at [265, 246] on td "35" at bounding box center [266, 243] width 13 height 32
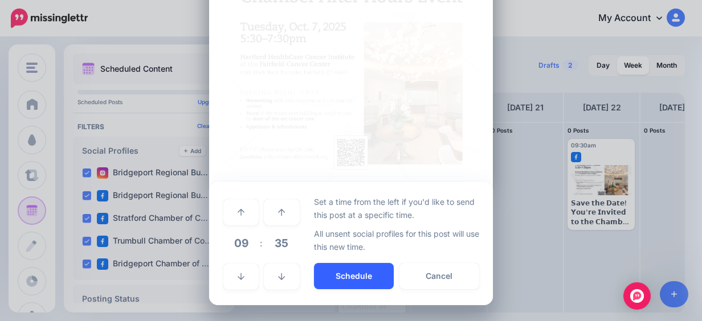
click at [345, 271] on button "Schedule" at bounding box center [354, 276] width 80 height 26
